Goal: Check status: Check status

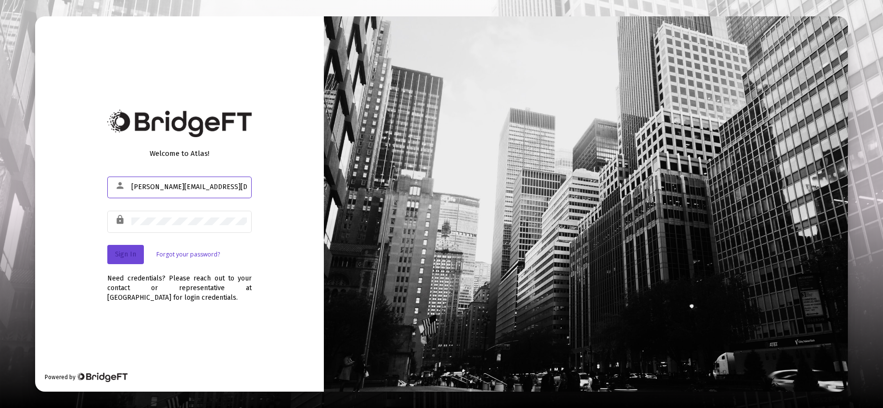
click at [123, 255] on span "Sign In" at bounding box center [125, 254] width 21 height 8
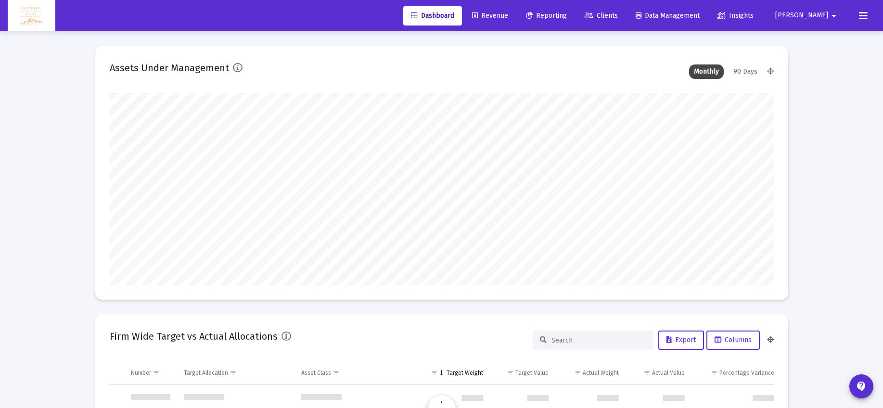
scroll to position [462, 0]
type input "[DATE]"
type input "5280-01-01"
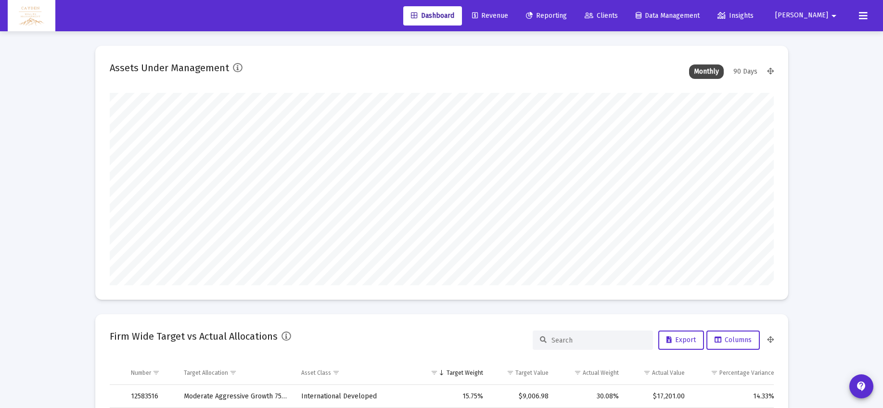
click at [567, 15] on span "Reporting" at bounding box center [546, 16] width 41 height 8
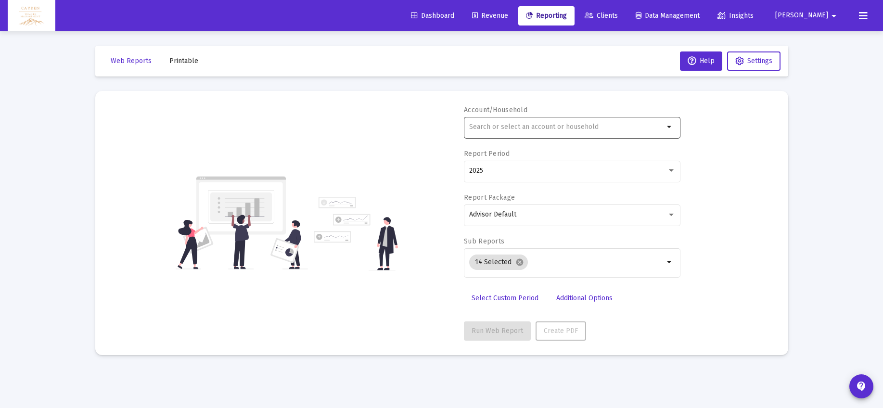
click at [563, 132] on div at bounding box center [566, 127] width 195 height 24
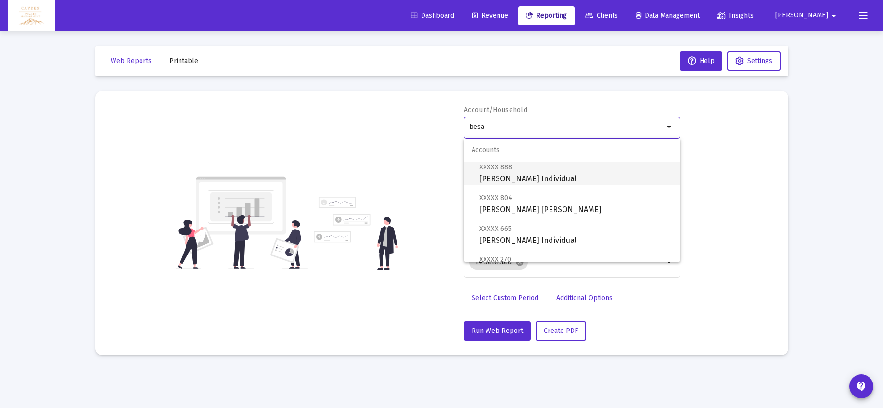
scroll to position [131, 0]
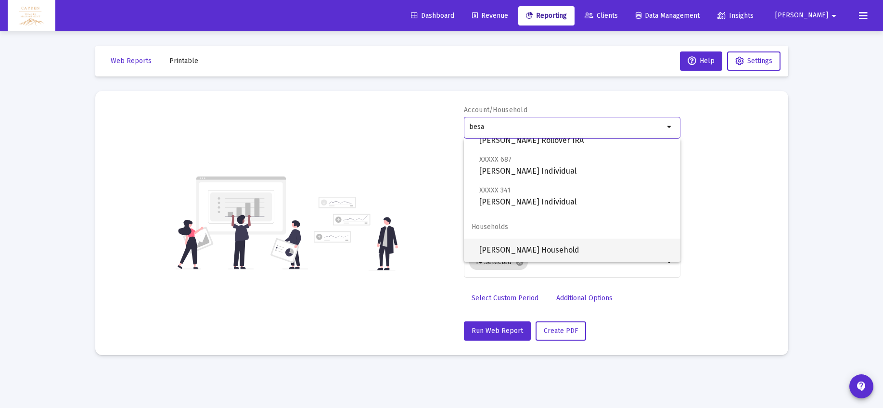
click at [538, 245] on span "[PERSON_NAME] Household" at bounding box center [575, 250] width 193 height 23
type input "[PERSON_NAME] Household"
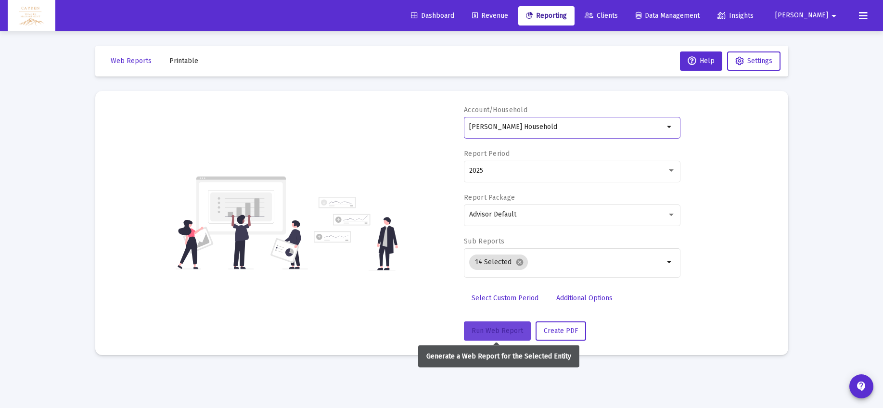
click at [507, 332] on span "Run Web Report" at bounding box center [496, 331] width 51 height 8
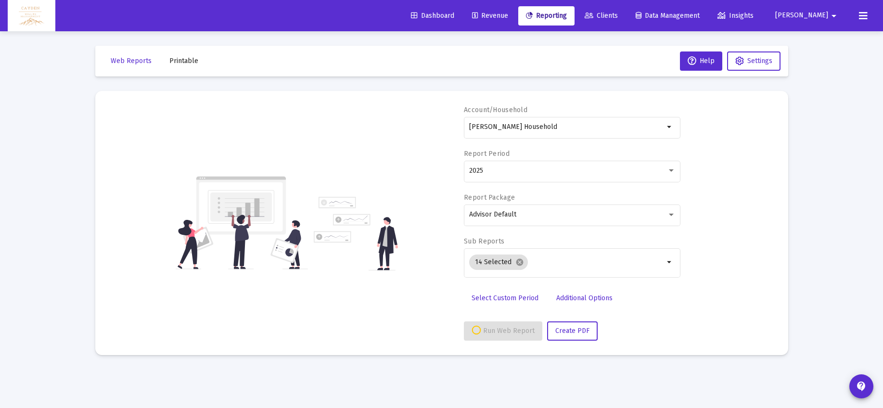
select select "View all"
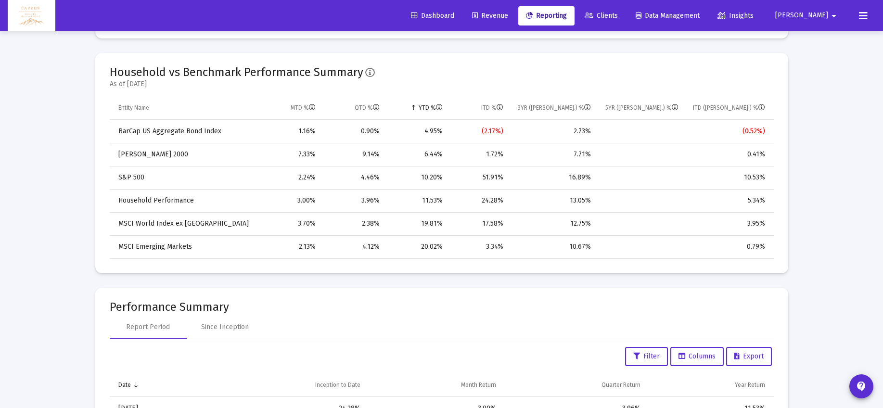
scroll to position [685, 0]
drag, startPoint x: 584, startPoint y: 201, endPoint x: 597, endPoint y: 201, distance: 13.0
click at [597, 201] on tr "Household Performance 3.00% 3.96% 11.53% 24.28% 13.05% 5.34%" at bounding box center [442, 201] width 664 height 23
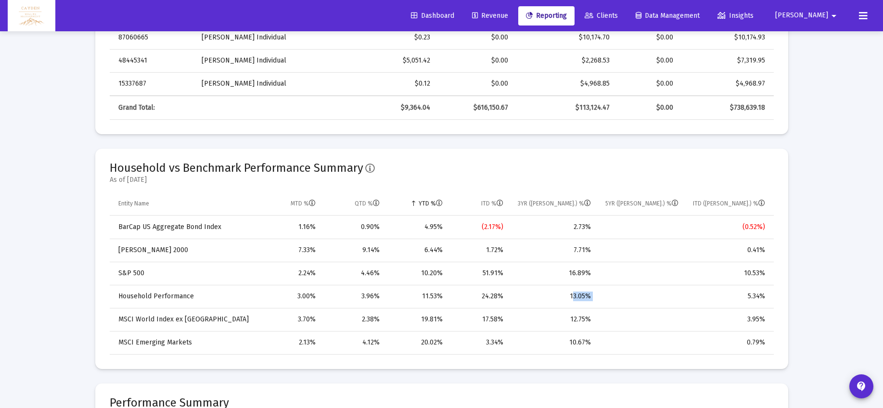
scroll to position [589, 0]
